Goal: Complete Application Form: Complete application form

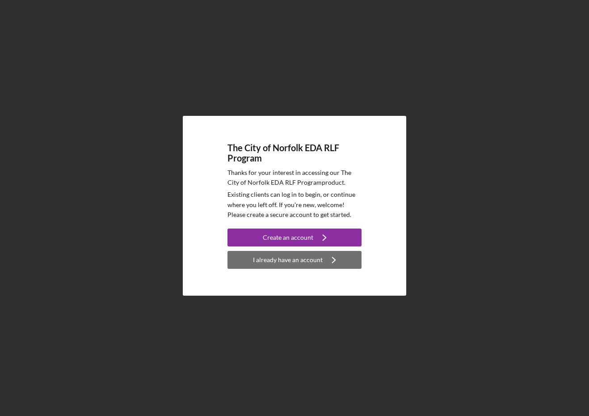
click at [283, 260] on div "I already have an account" at bounding box center [288, 260] width 70 height 18
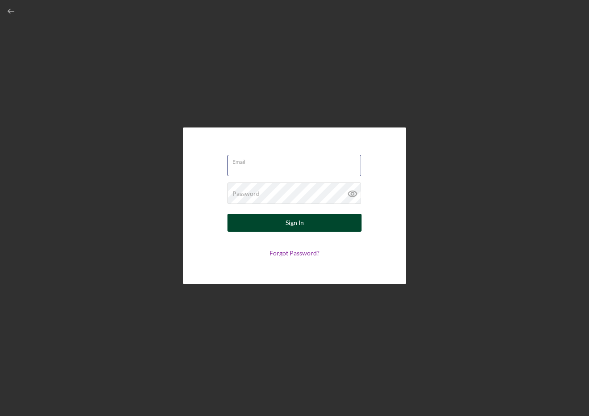
type input "[PERSON_NAME][EMAIL_ADDRESS][DOMAIN_NAME]"
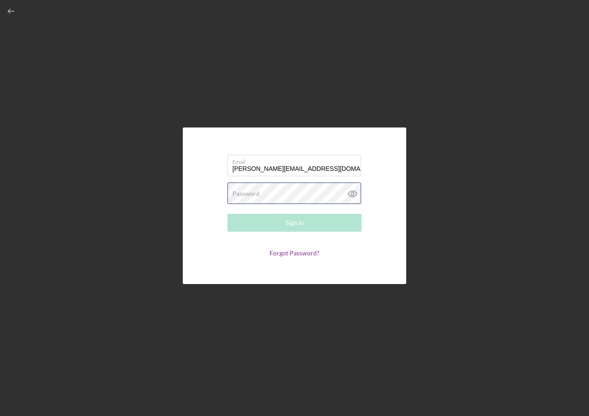
click at [282, 194] on div "Password Required" at bounding box center [294, 193] width 134 height 22
click at [406, 215] on div "Email [PERSON_NAME][EMAIL_ADDRESS][DOMAIN_NAME] Password Required Sign In Forgo…" at bounding box center [294, 205] width 580 height 411
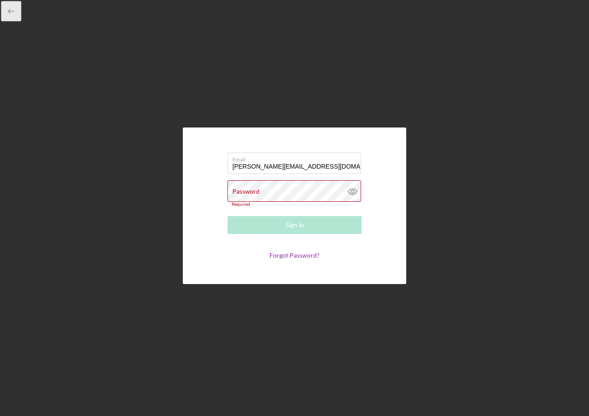
click at [10, 12] on icon "button" at bounding box center [11, 11] width 20 height 20
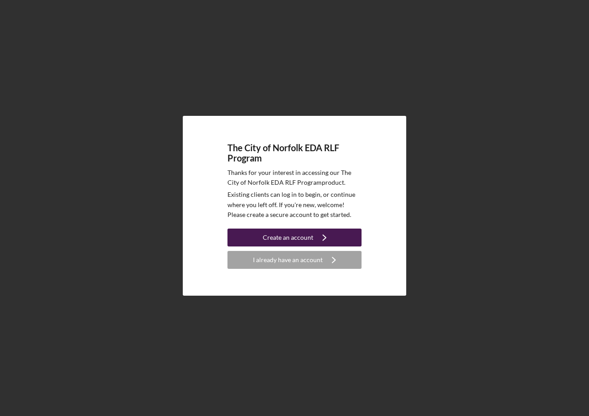
click at [292, 237] on div "Create an account" at bounding box center [288, 237] width 50 height 18
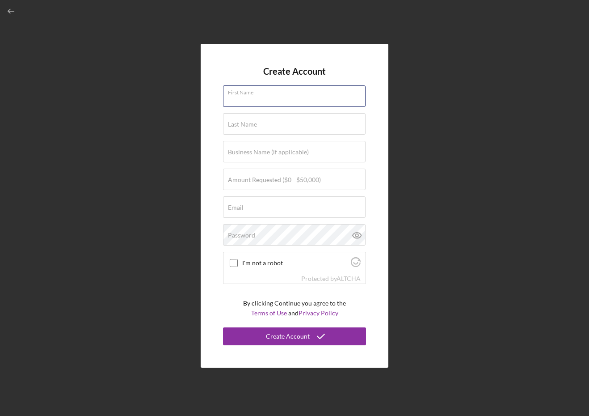
type input "[PERSON_NAME]"
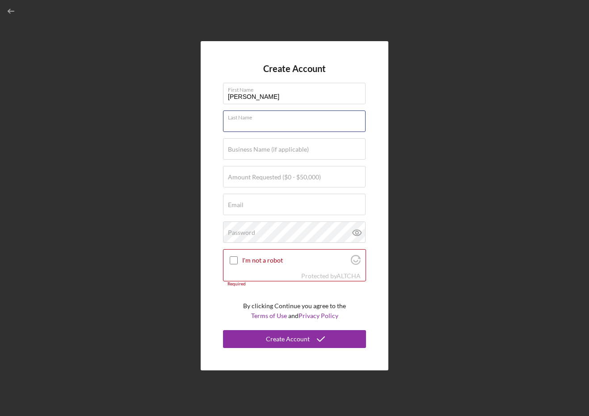
type input "[PERSON_NAME]"
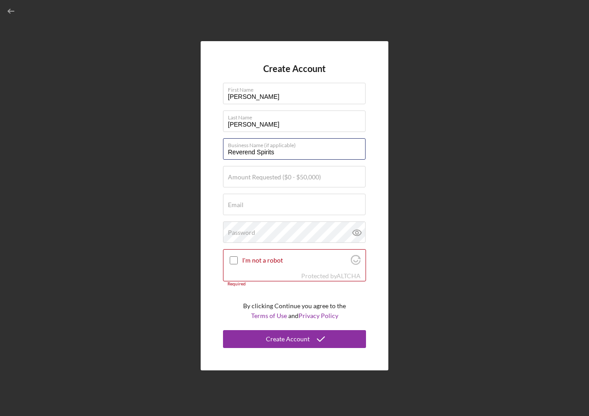
type input "Reverend Spirits"
type input "$50,000"
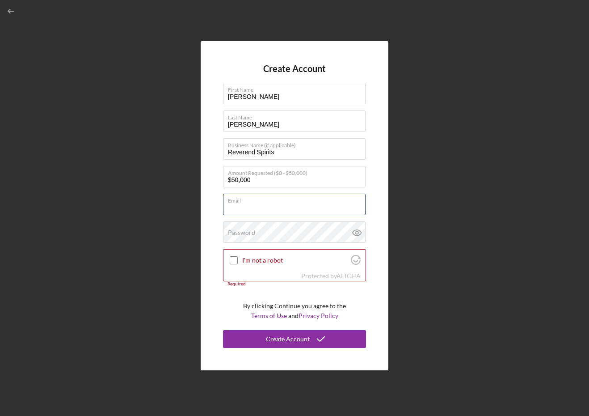
type input "[PERSON_NAME][EMAIL_ADDRESS][DOMAIN_NAME]"
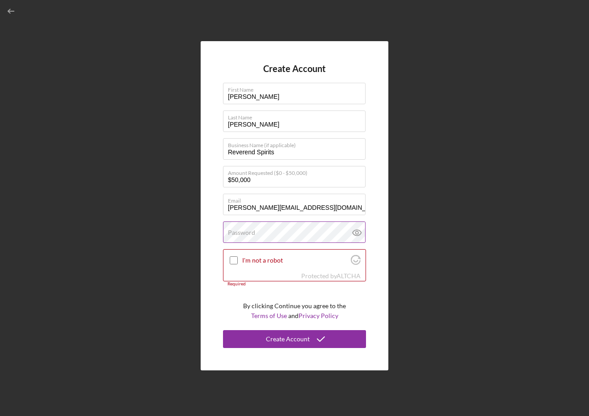
click at [251, 235] on label "Password" at bounding box center [241, 232] width 27 height 7
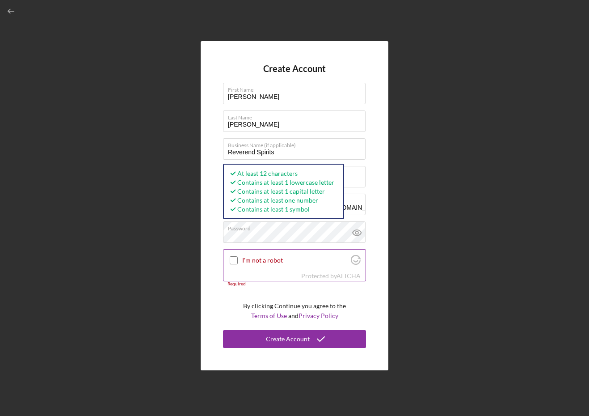
click at [232, 260] on input "I'm not a robot" at bounding box center [234, 260] width 8 height 8
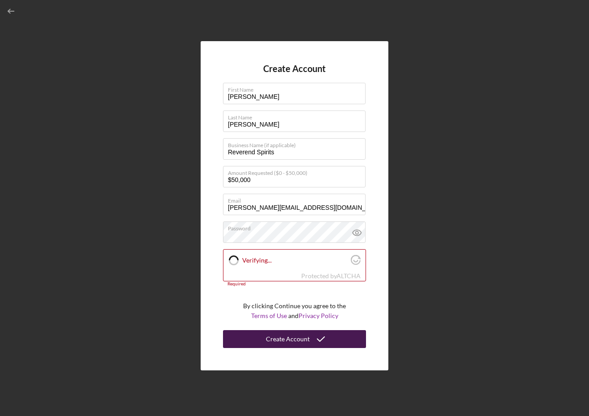
checkbox input "true"
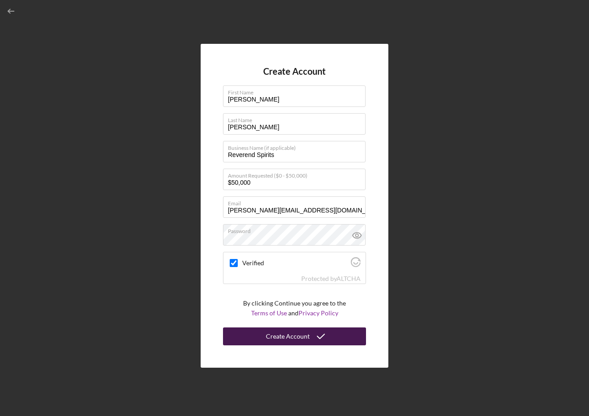
click at [284, 336] on div "Create Account" at bounding box center [288, 336] width 44 height 18
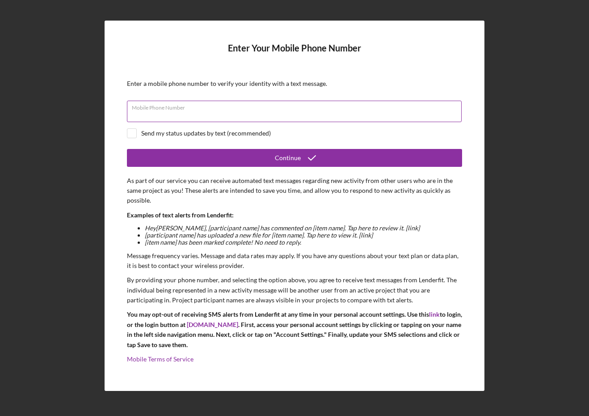
click at [224, 109] on div "Mobile Phone Number" at bounding box center [294, 112] width 335 height 22
click at [134, 135] on input "checkbox" at bounding box center [131, 133] width 9 height 9
checkbox input "true"
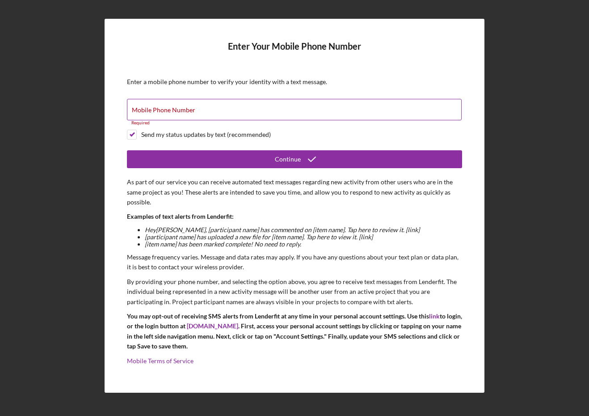
click at [161, 113] on label "Mobile Phone Number" at bounding box center [163, 109] width 63 height 7
click at [161, 113] on input "Mobile Phone Number" at bounding box center [294, 109] width 335 height 21
type input "[PHONE_NUMBER]"
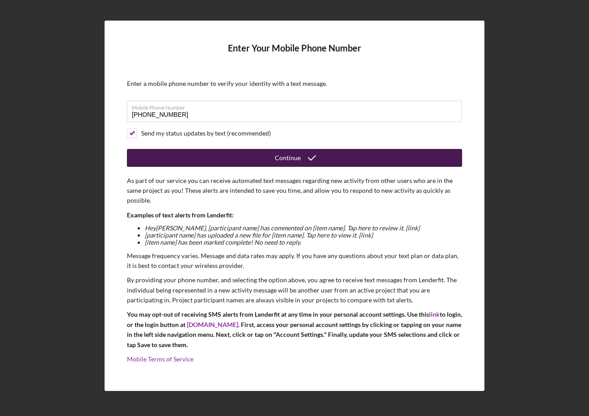
click at [253, 153] on button "Continue" at bounding box center [294, 158] width 335 height 18
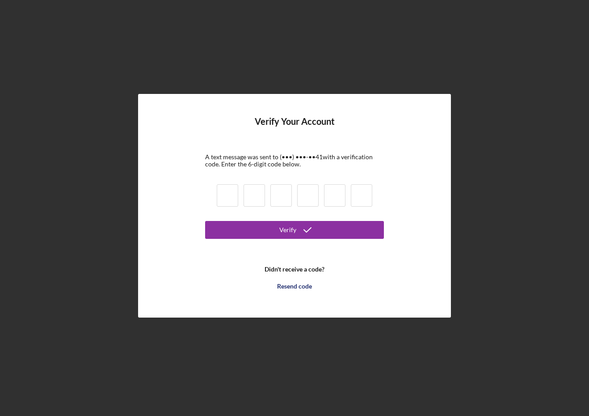
click at [223, 197] on input at bounding box center [227, 195] width 21 height 22
type input "9"
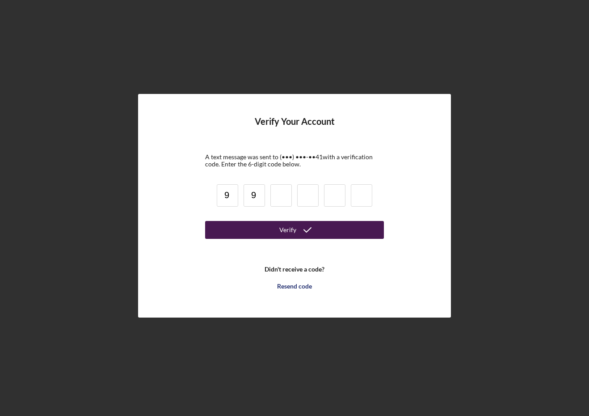
type input "9"
type input "2"
type input "8"
type input "2"
type input "0"
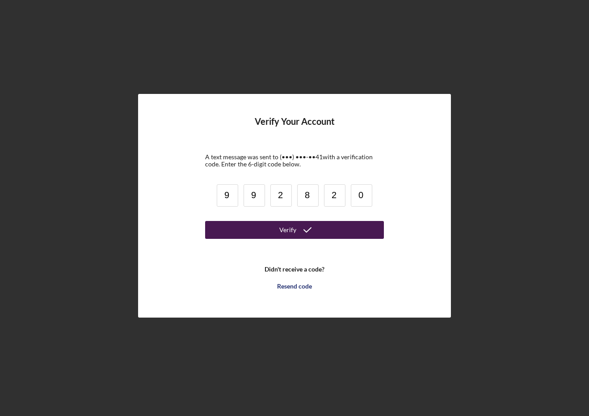
click at [294, 229] on button "Verify" at bounding box center [294, 230] width 179 height 18
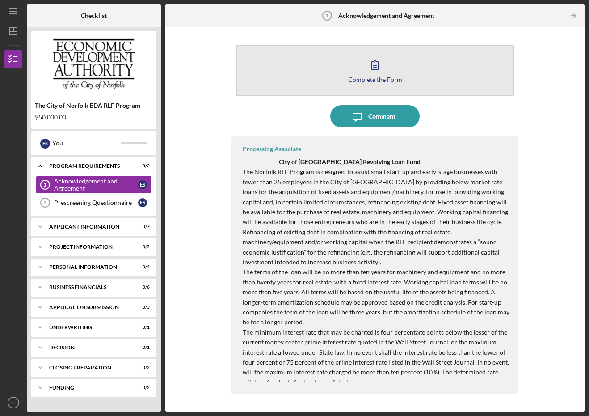
click at [406, 79] on button "Complete the Form Form" at bounding box center [375, 70] width 278 height 51
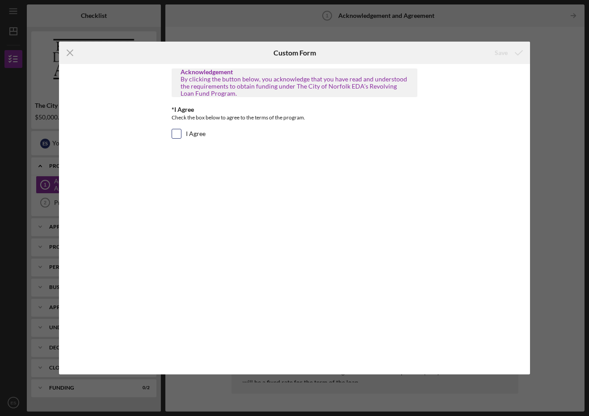
click at [175, 133] on input "I Agree" at bounding box center [176, 133] width 9 height 9
checkbox input "true"
click at [501, 51] on div "Save" at bounding box center [501, 53] width 13 height 18
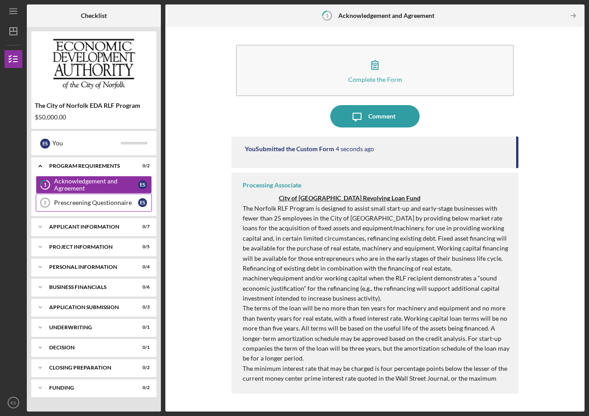
click at [103, 201] on div "Prescreening Questionnaire" at bounding box center [96, 202] width 84 height 7
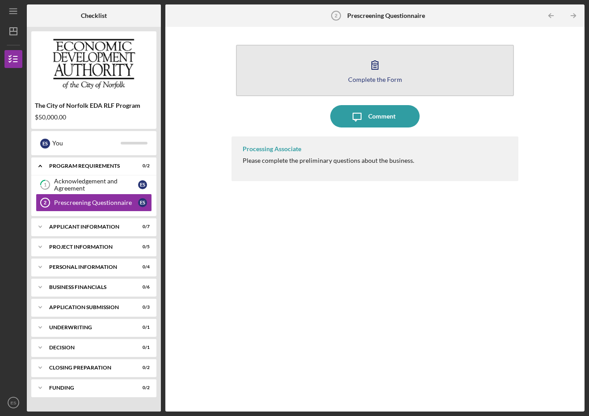
click at [382, 66] on icon "button" at bounding box center [375, 65] width 22 height 22
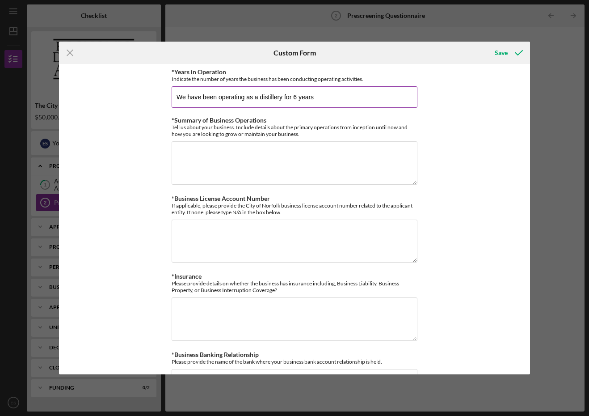
type input "We have been operating as a distillery for 6 years."
